Goal: Task Accomplishment & Management: Use online tool/utility

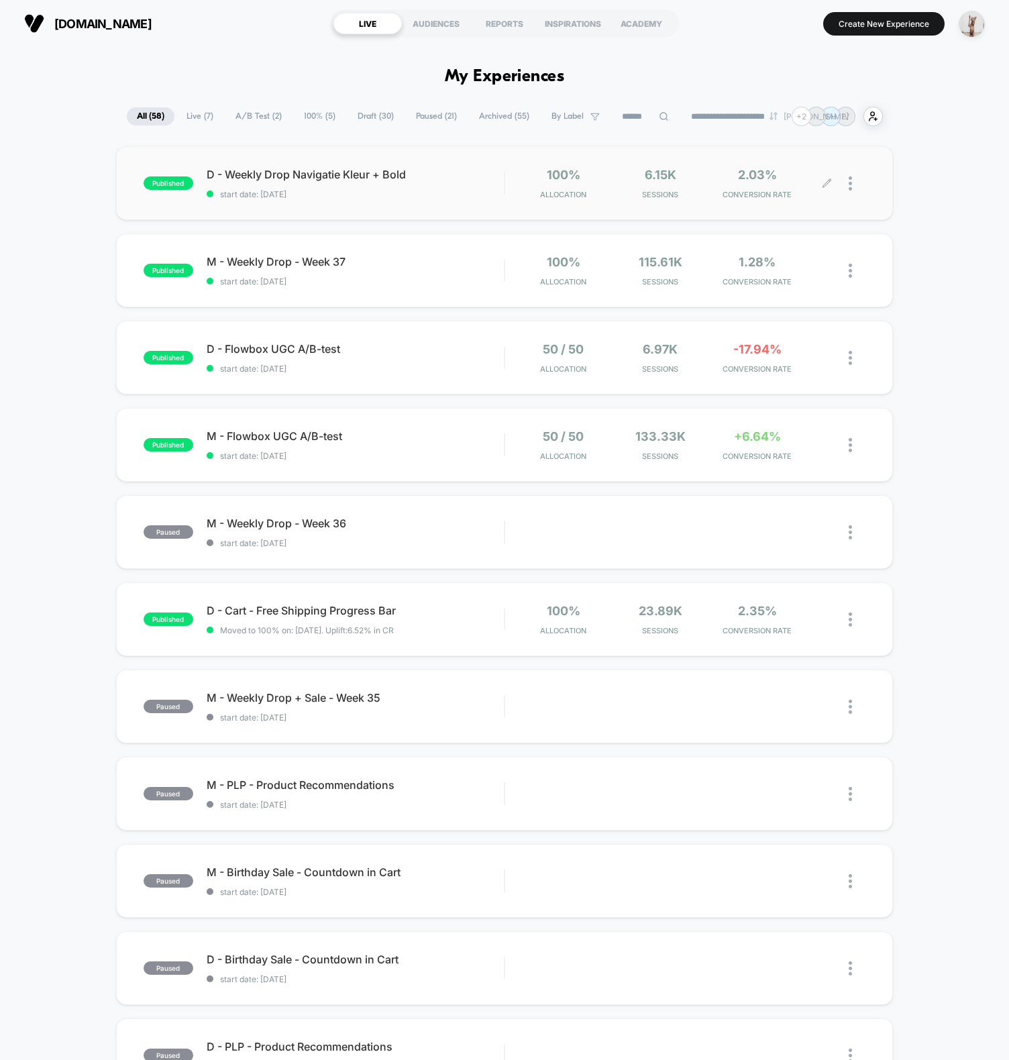
click at [847, 186] on div at bounding box center [846, 184] width 38 height 32
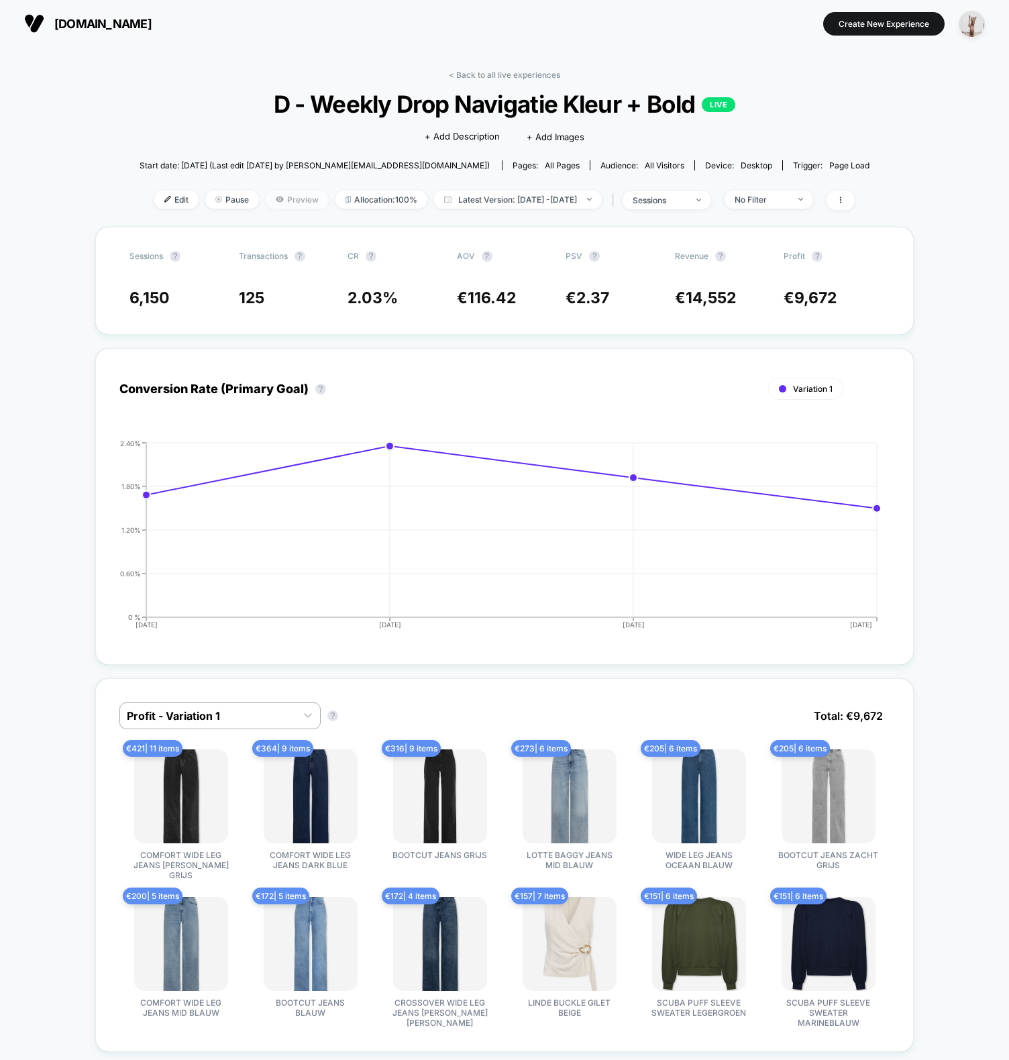
click at [283, 200] on span "Preview" at bounding box center [297, 200] width 63 height 18
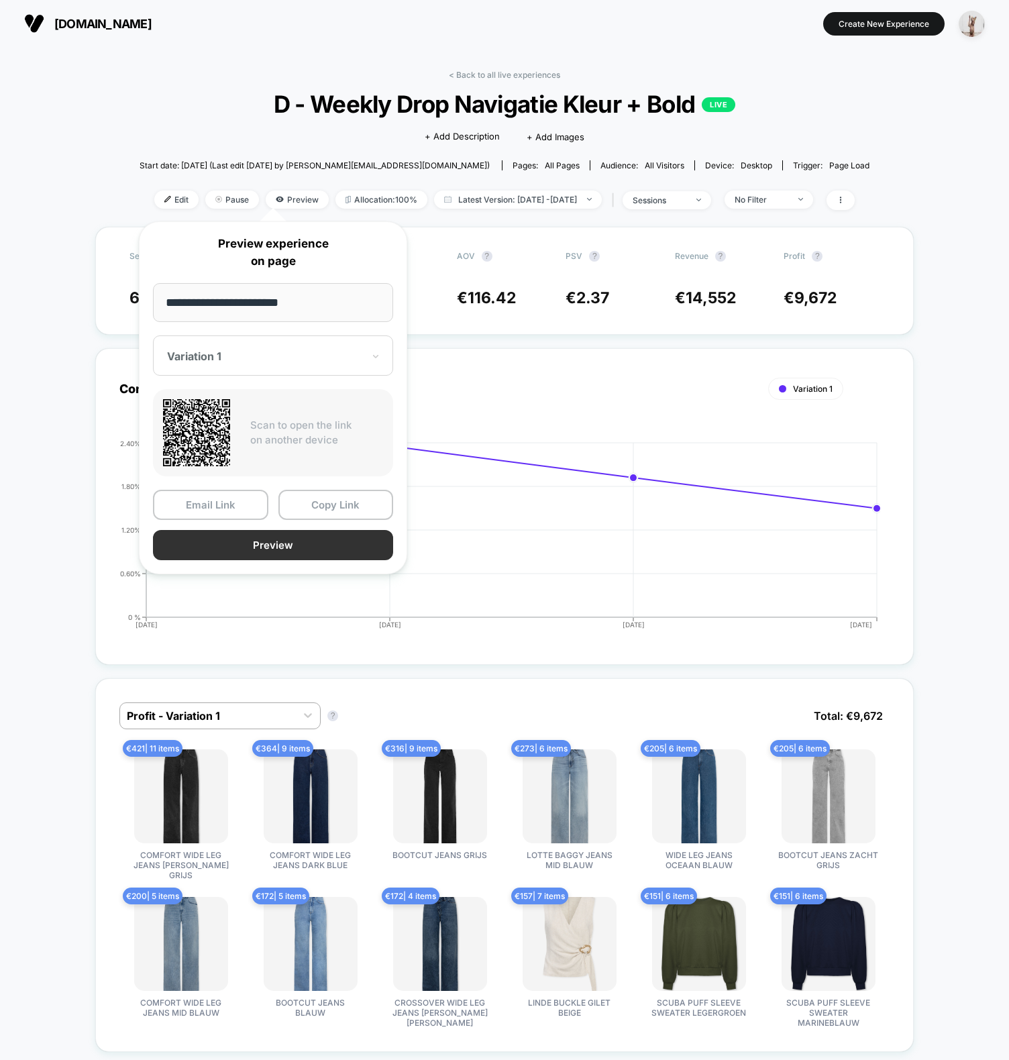
click at [325, 545] on button "Preview" at bounding box center [273, 545] width 240 height 30
